Goal: Information Seeking & Learning: Learn about a topic

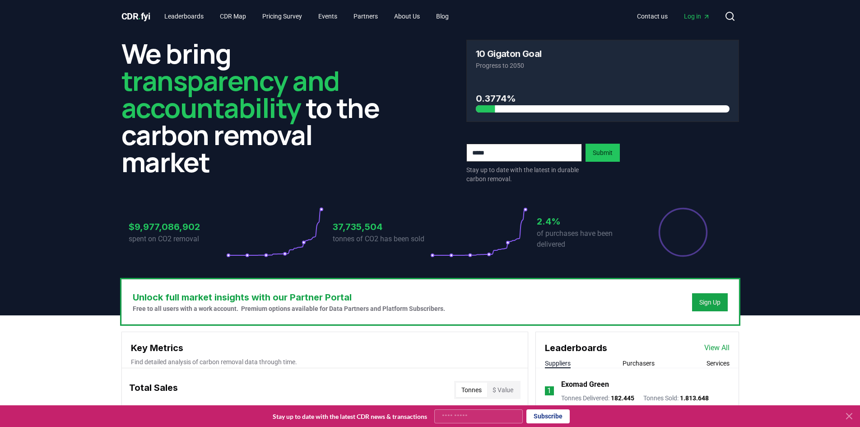
click at [845, 409] on button at bounding box center [849, 416] width 14 height 14
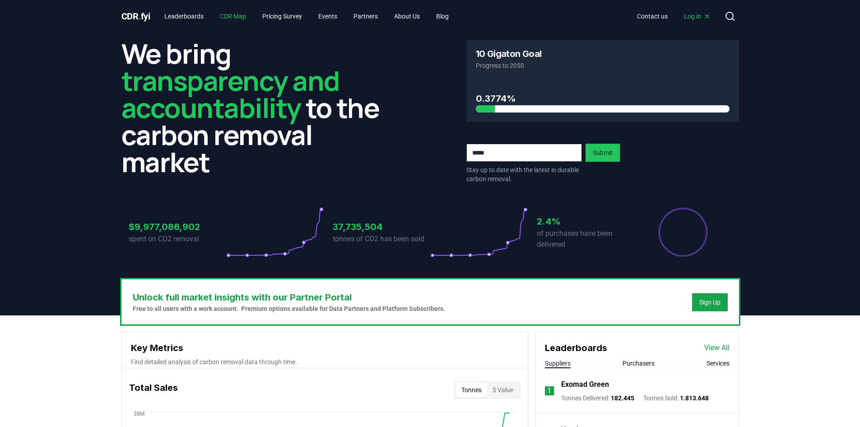
click at [241, 17] on link "CDR Map" at bounding box center [233, 16] width 41 height 16
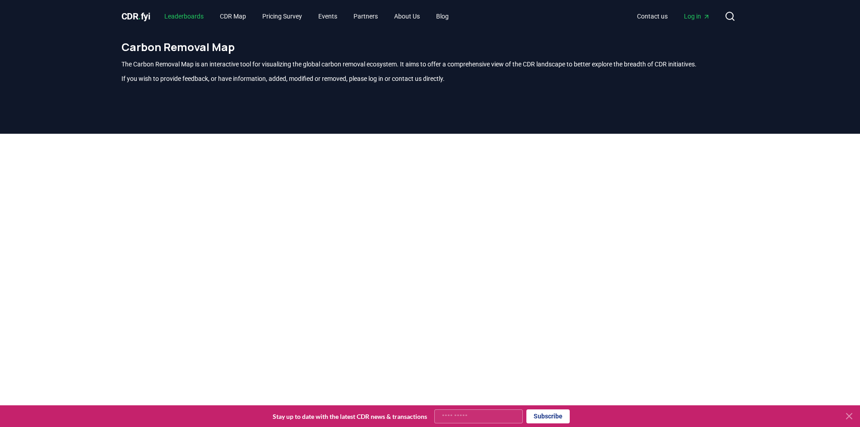
click at [197, 15] on link "Leaderboards" at bounding box center [184, 16] width 54 height 16
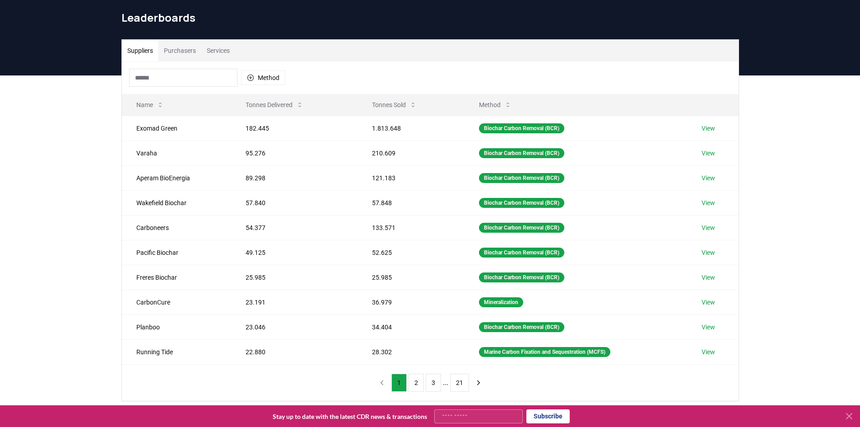
scroll to position [45, 0]
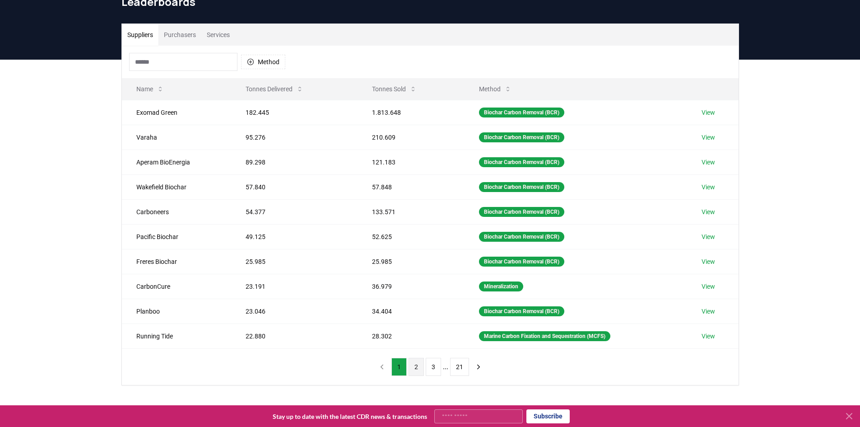
click at [415, 369] on button "2" at bounding box center [416, 366] width 15 height 18
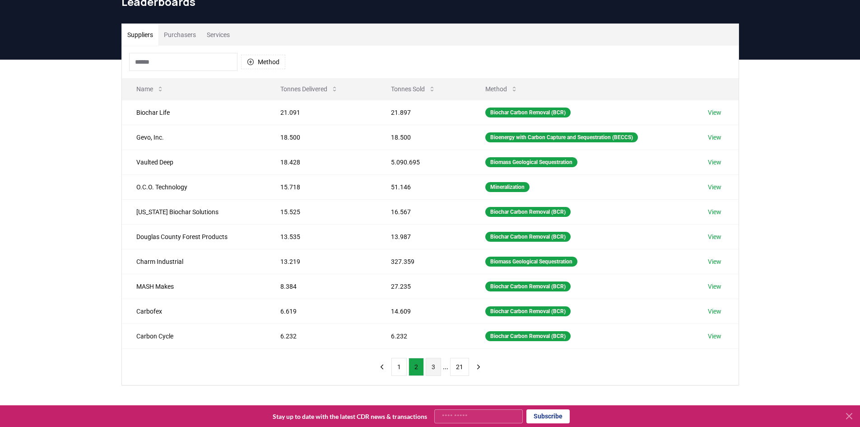
click at [436, 367] on button "3" at bounding box center [433, 366] width 15 height 18
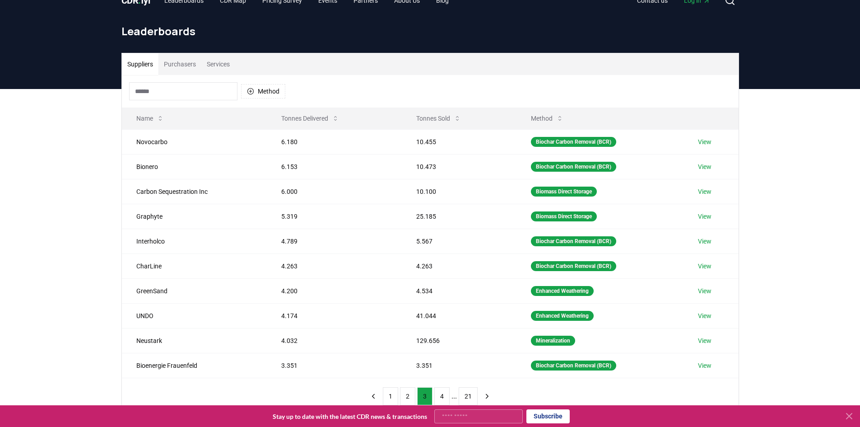
scroll to position [0, 0]
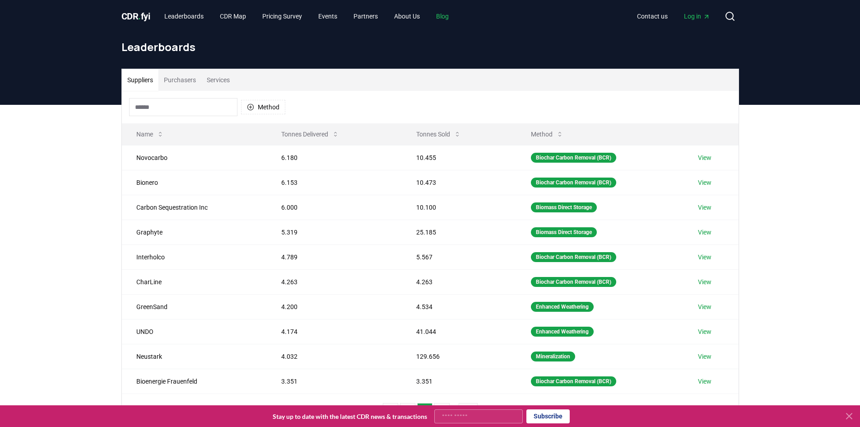
click at [456, 16] on link "Blog" at bounding box center [442, 16] width 27 height 16
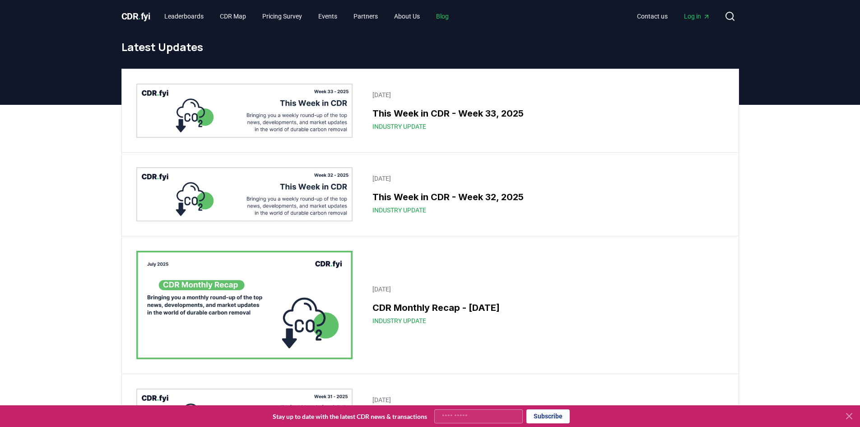
click at [448, 13] on link "Blog" at bounding box center [442, 16] width 27 height 16
click at [356, 305] on div "[DATE] CDR Monthly Recap - [DATE] Industry Update" at bounding box center [430, 304] width 617 height 137
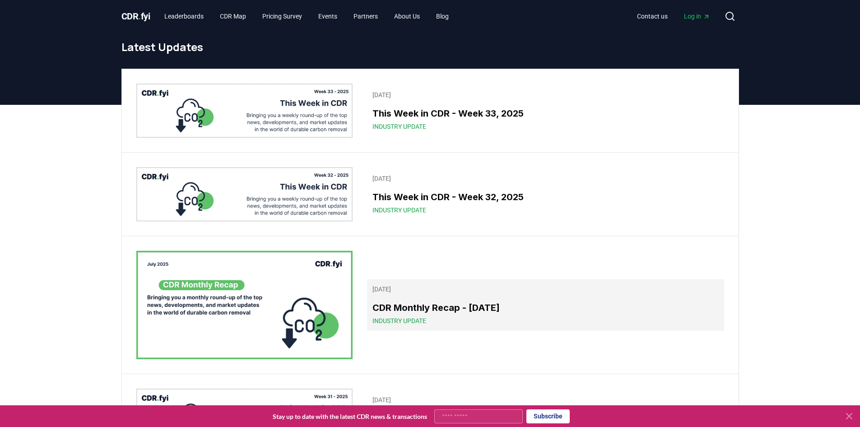
click at [425, 306] on h3 "CDR Monthly Recap - [DATE]" at bounding box center [545, 308] width 346 height 14
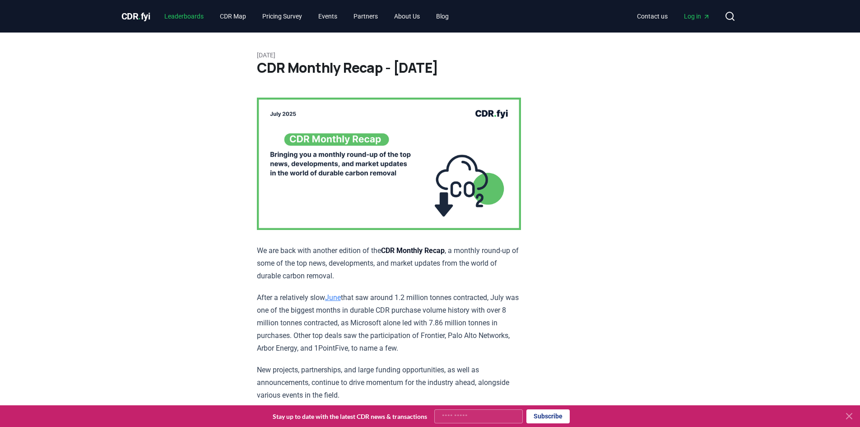
click at [192, 18] on link "Leaderboards" at bounding box center [184, 16] width 54 height 16
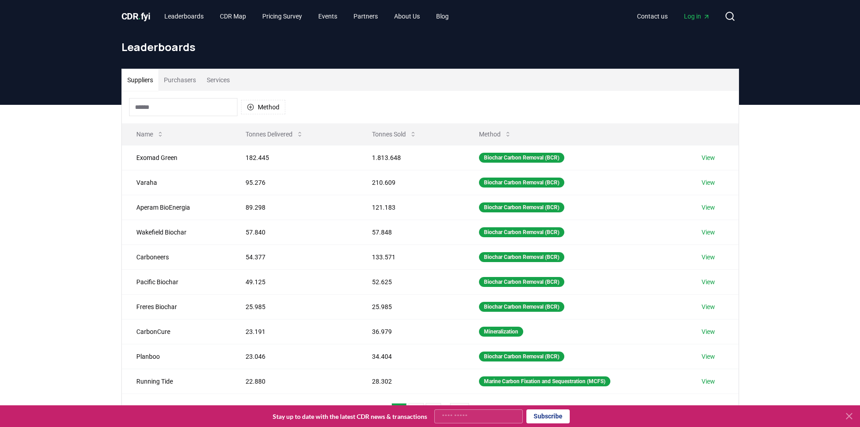
click at [185, 84] on button "Purchasers" at bounding box center [179, 80] width 43 height 22
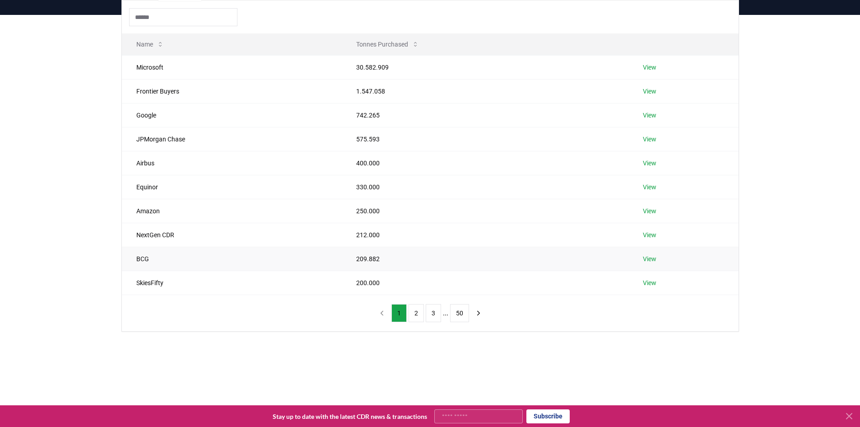
scroll to position [90, 0]
click at [415, 310] on button "2" at bounding box center [416, 312] width 15 height 18
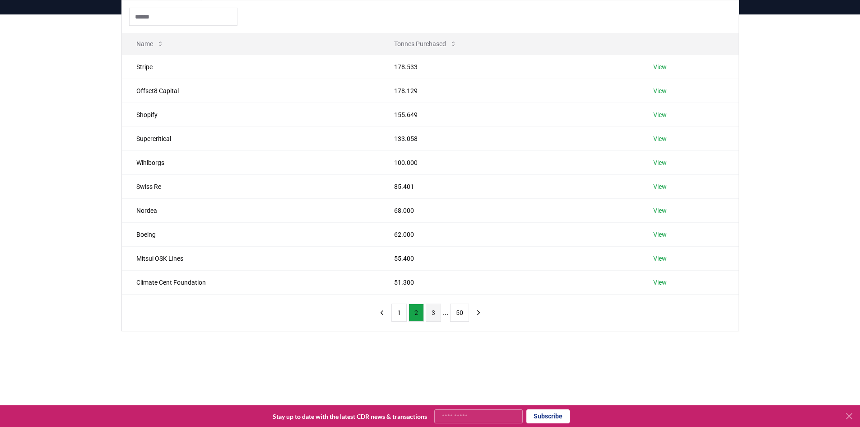
click at [433, 311] on button "3" at bounding box center [433, 312] width 15 height 18
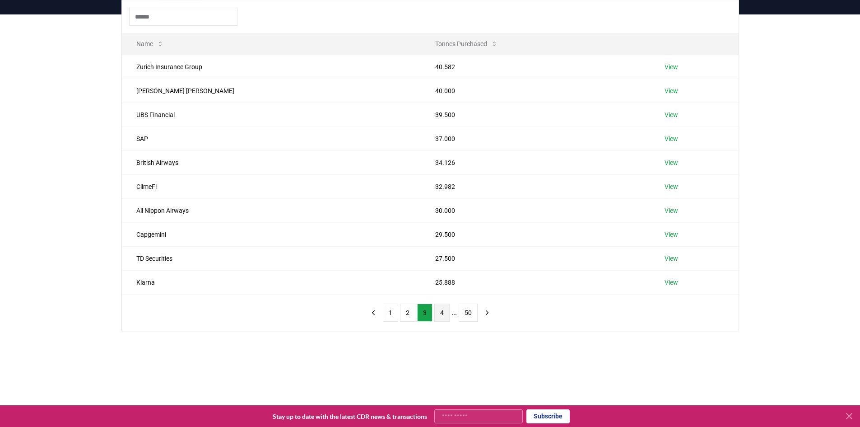
click at [441, 312] on button "4" at bounding box center [441, 312] width 15 height 18
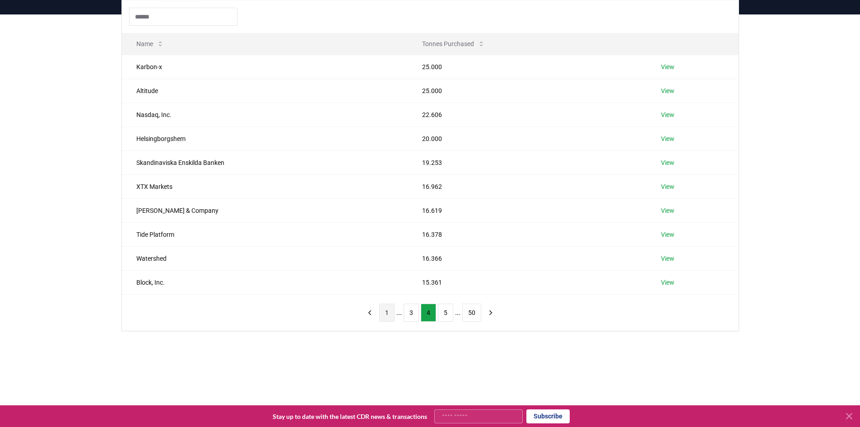
click at [386, 311] on button "1" at bounding box center [386, 312] width 15 height 18
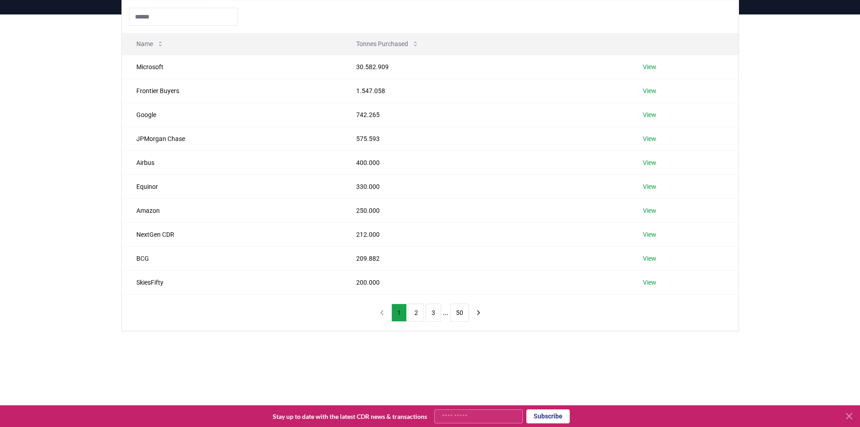
click at [397, 315] on button "1" at bounding box center [398, 312] width 15 height 18
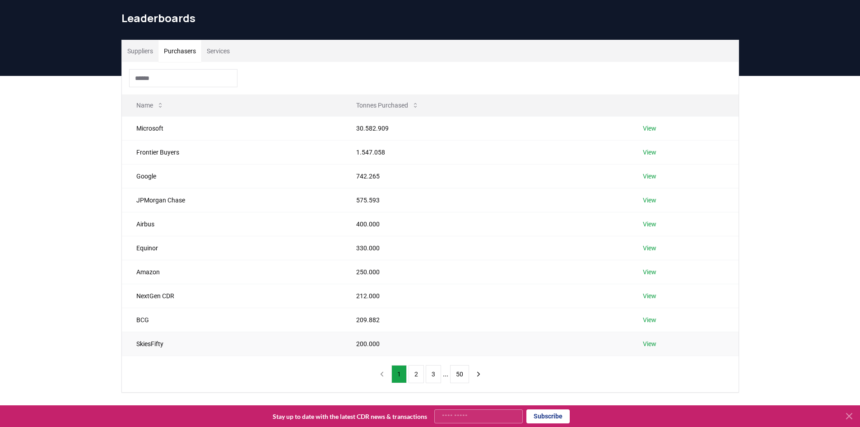
scroll to position [45, 0]
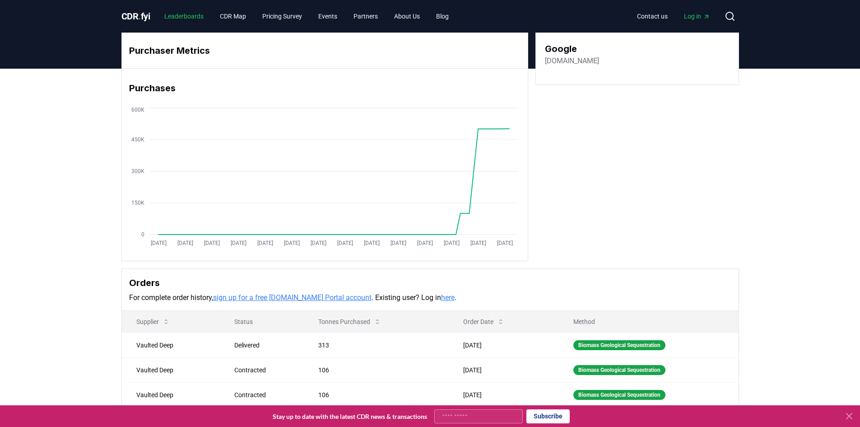
click at [190, 17] on link "Leaderboards" at bounding box center [184, 16] width 54 height 16
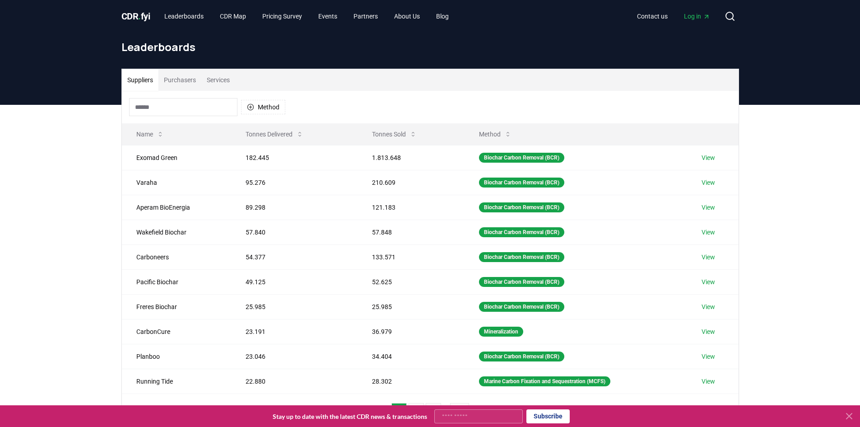
click at [195, 81] on button "Purchasers" at bounding box center [179, 80] width 43 height 22
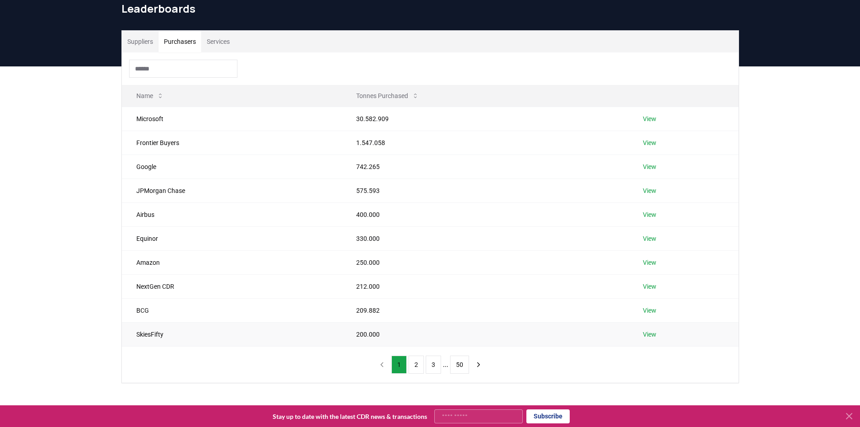
scroll to position [90, 0]
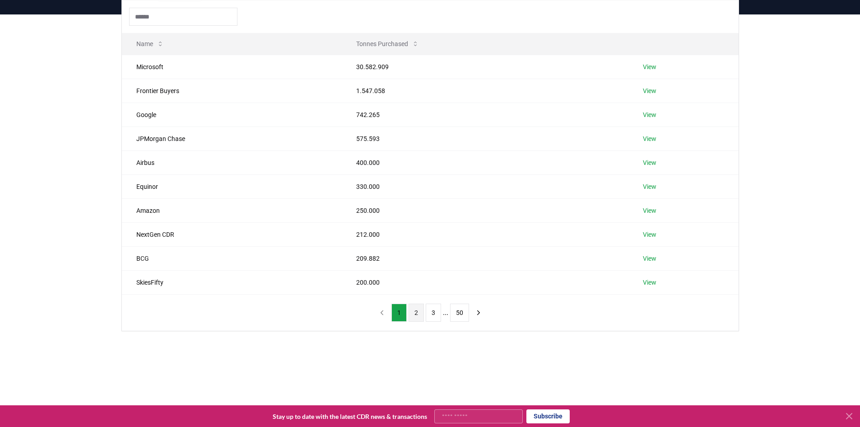
click at [413, 311] on button "2" at bounding box center [416, 312] width 15 height 18
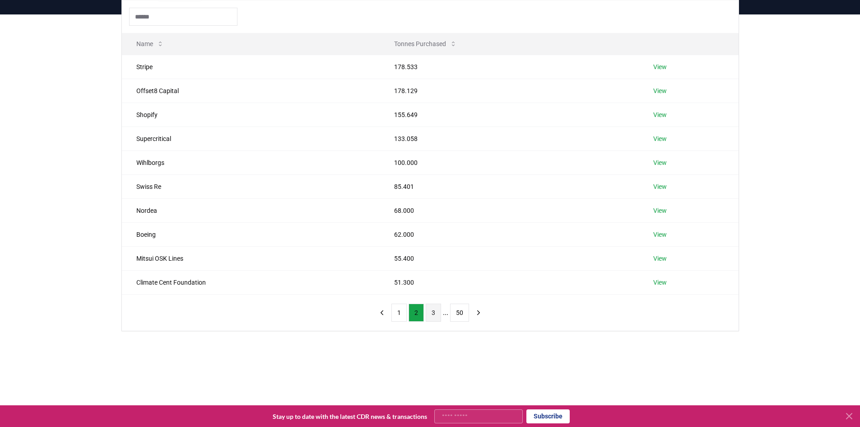
click at [428, 317] on button "3" at bounding box center [433, 312] width 15 height 18
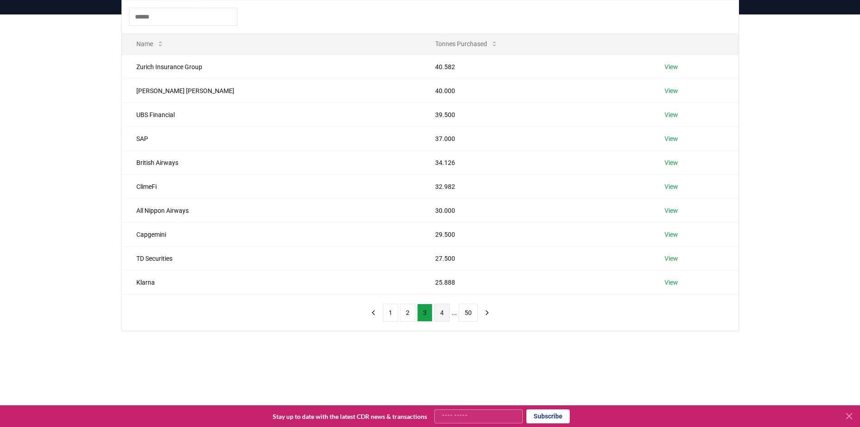
click at [440, 316] on button "4" at bounding box center [441, 312] width 15 height 18
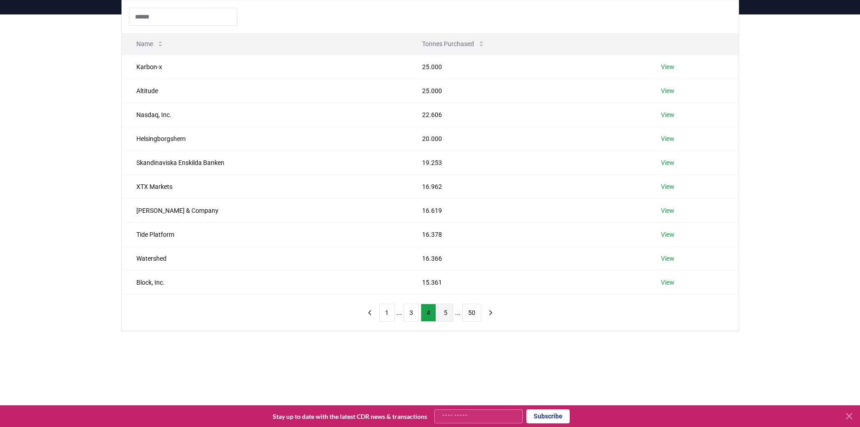
click at [443, 313] on button "5" at bounding box center [445, 312] width 15 height 18
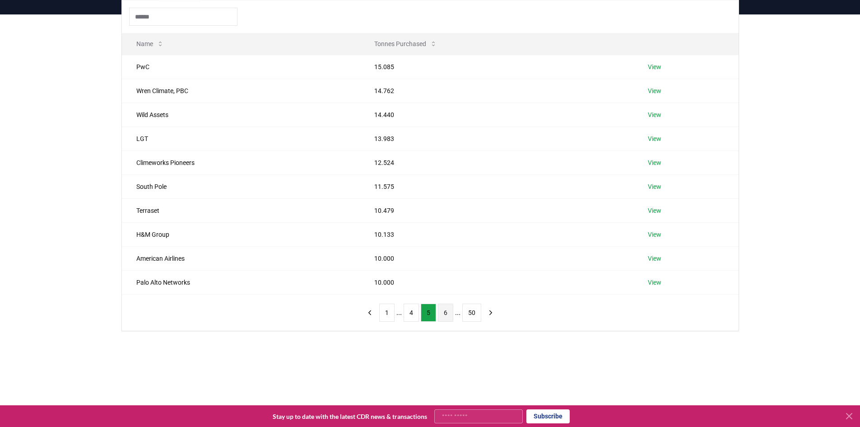
click at [452, 314] on button "6" at bounding box center [445, 312] width 15 height 18
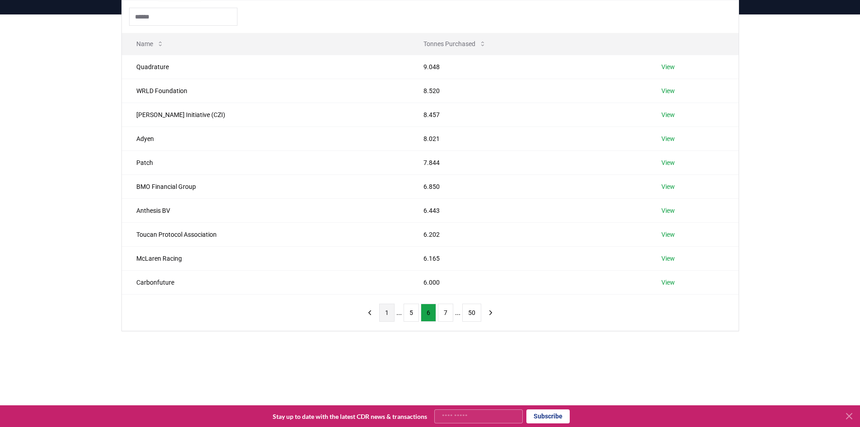
click at [385, 316] on button "1" at bounding box center [386, 312] width 15 height 18
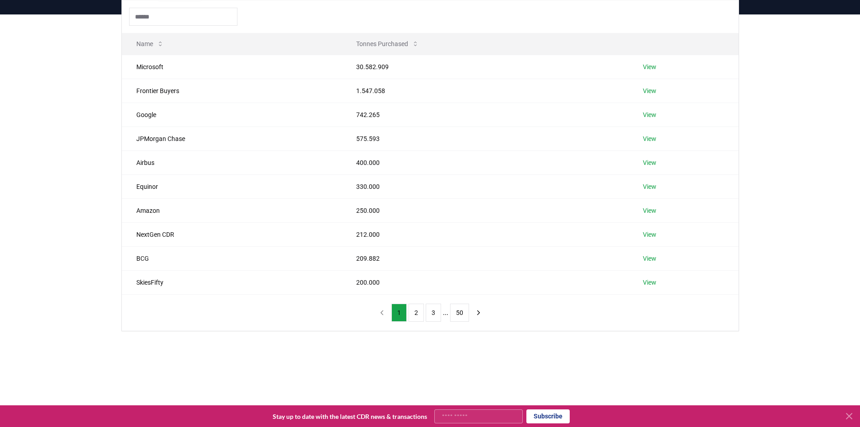
click at [752, 173] on div "Suppliers Purchasers Services Name Tonnes Purchased Microsoft 30.582.909 View F…" at bounding box center [430, 190] width 860 height 353
click at [146, 117] on td "Google" at bounding box center [232, 114] width 220 height 24
click at [424, 311] on ul "1 2 3 ... 50" at bounding box center [430, 312] width 78 height 18
click at [419, 310] on button "2" at bounding box center [416, 312] width 15 height 18
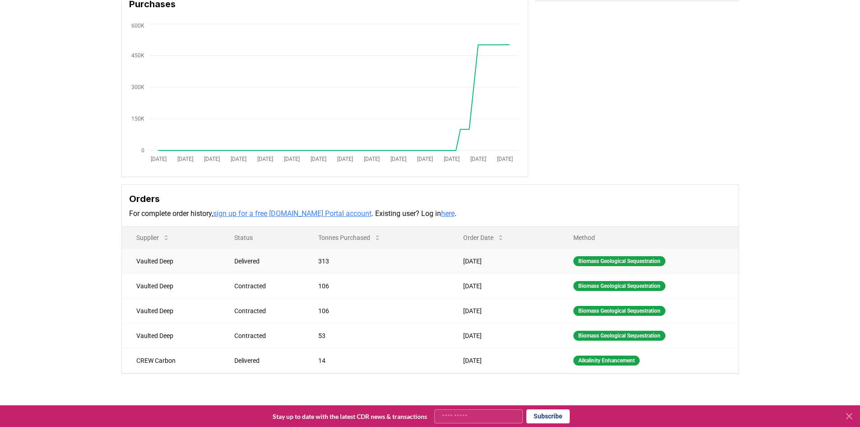
scroll to position [135, 0]
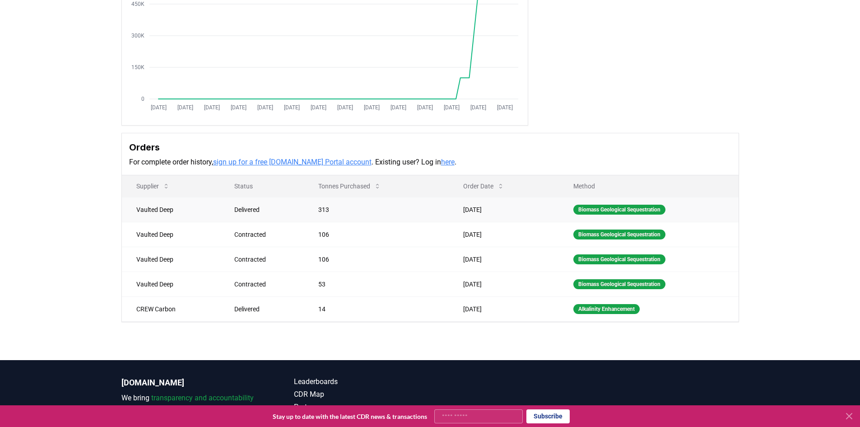
click at [161, 210] on td "Vaulted Deep" at bounding box center [171, 209] width 98 height 25
